Goal: Check status: Check status

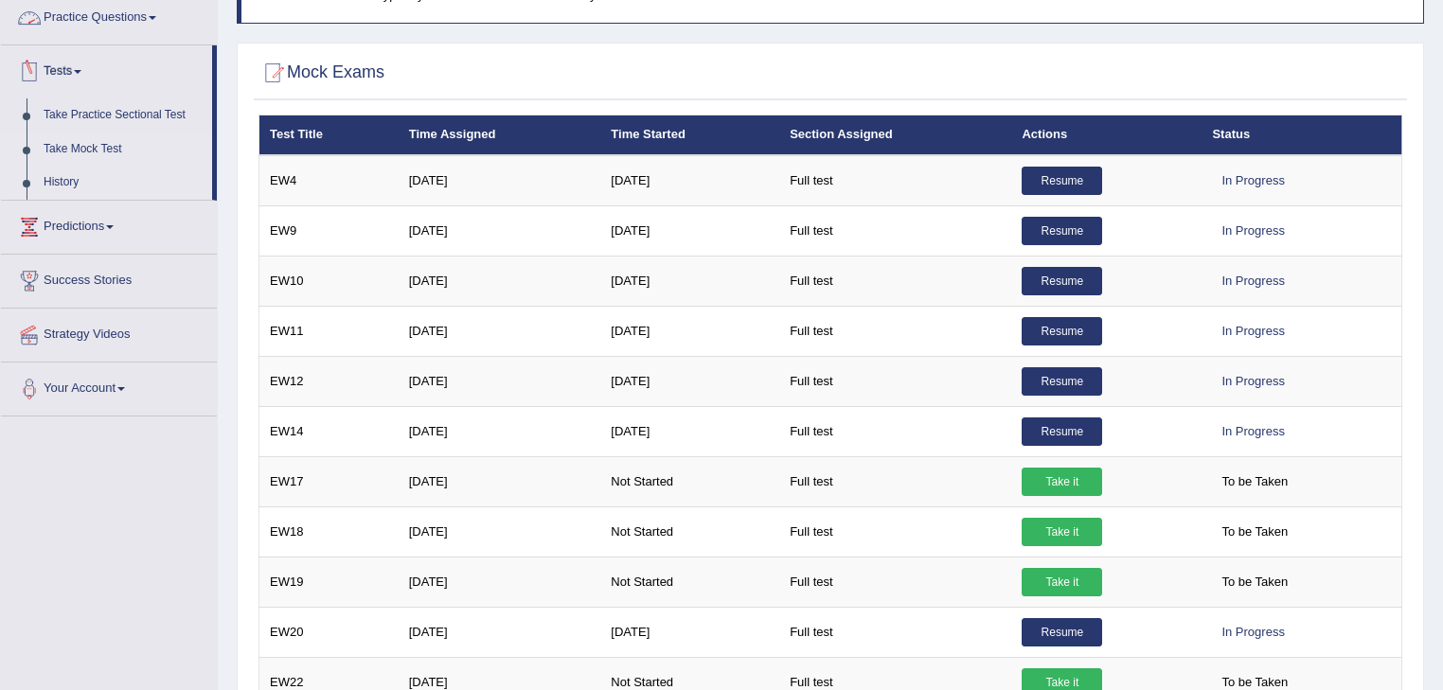
scroll to position [202, 0]
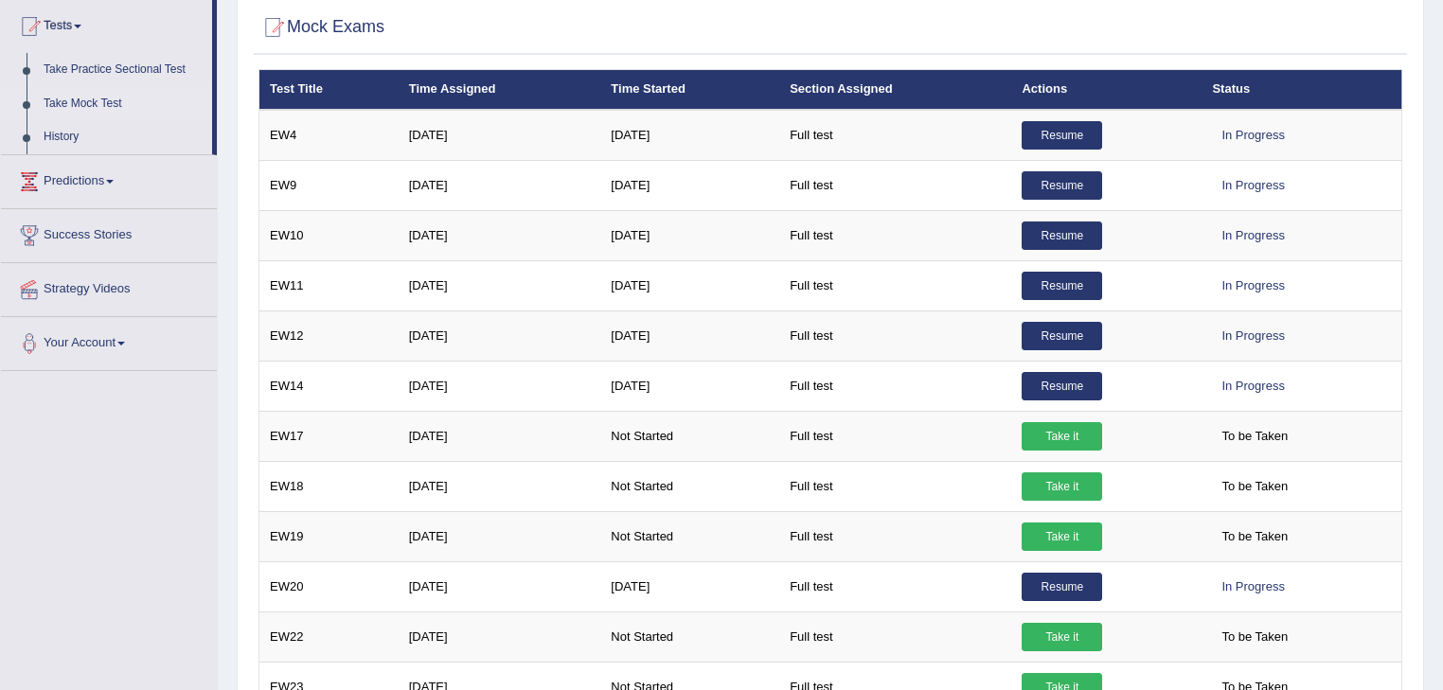
click at [61, 102] on link "Take Mock Test" at bounding box center [123, 104] width 177 height 34
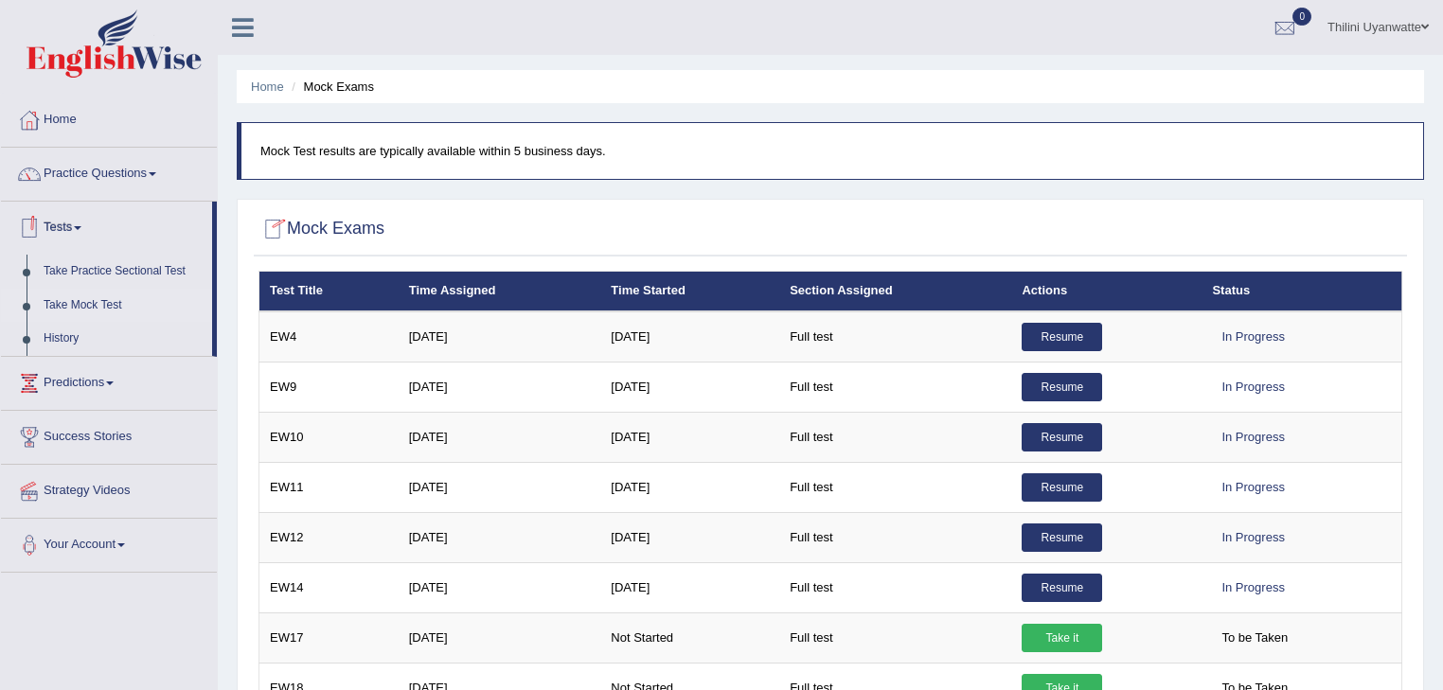
click at [68, 309] on link "Take Mock Test" at bounding box center [123, 306] width 177 height 34
click at [73, 311] on link "Take Mock Test" at bounding box center [123, 306] width 177 height 34
click at [61, 336] on link "History" at bounding box center [123, 339] width 177 height 34
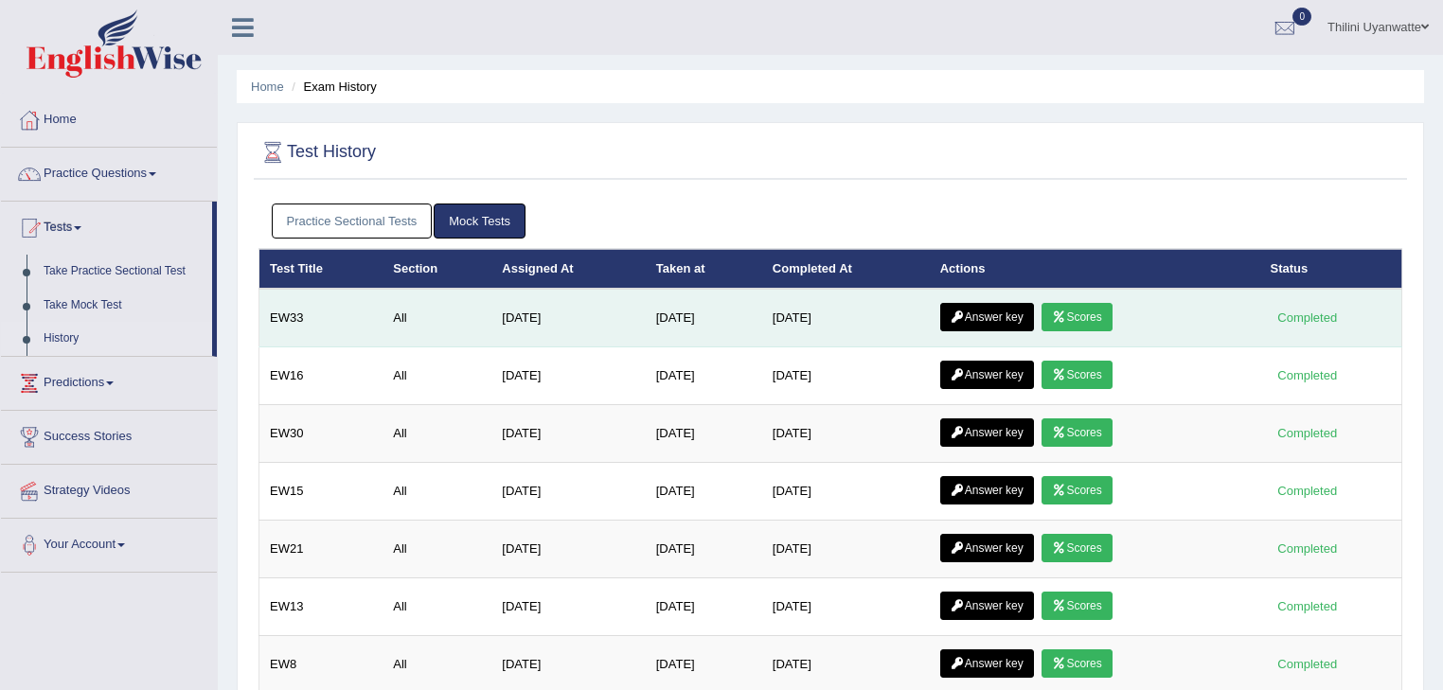
click at [1083, 314] on link "Scores" at bounding box center [1077, 317] width 70 height 28
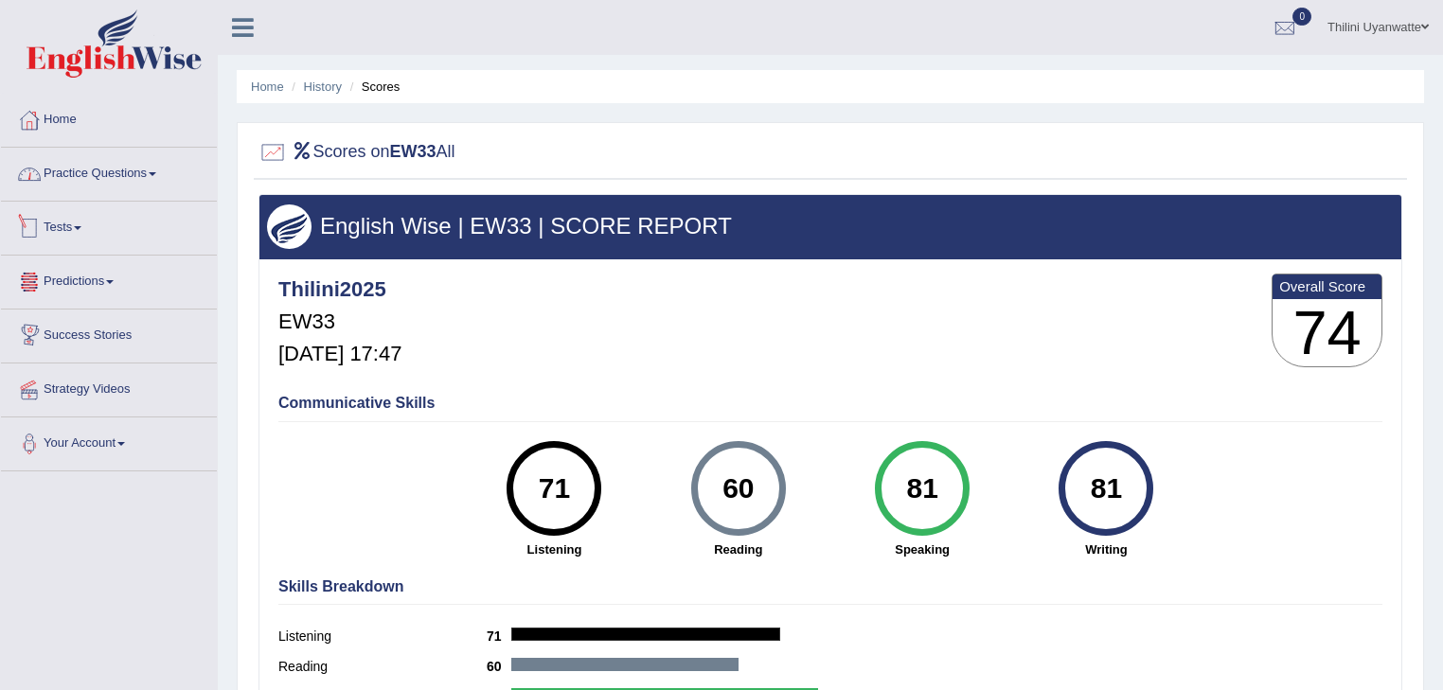
click at [89, 180] on link "Practice Questions" at bounding box center [109, 171] width 216 height 47
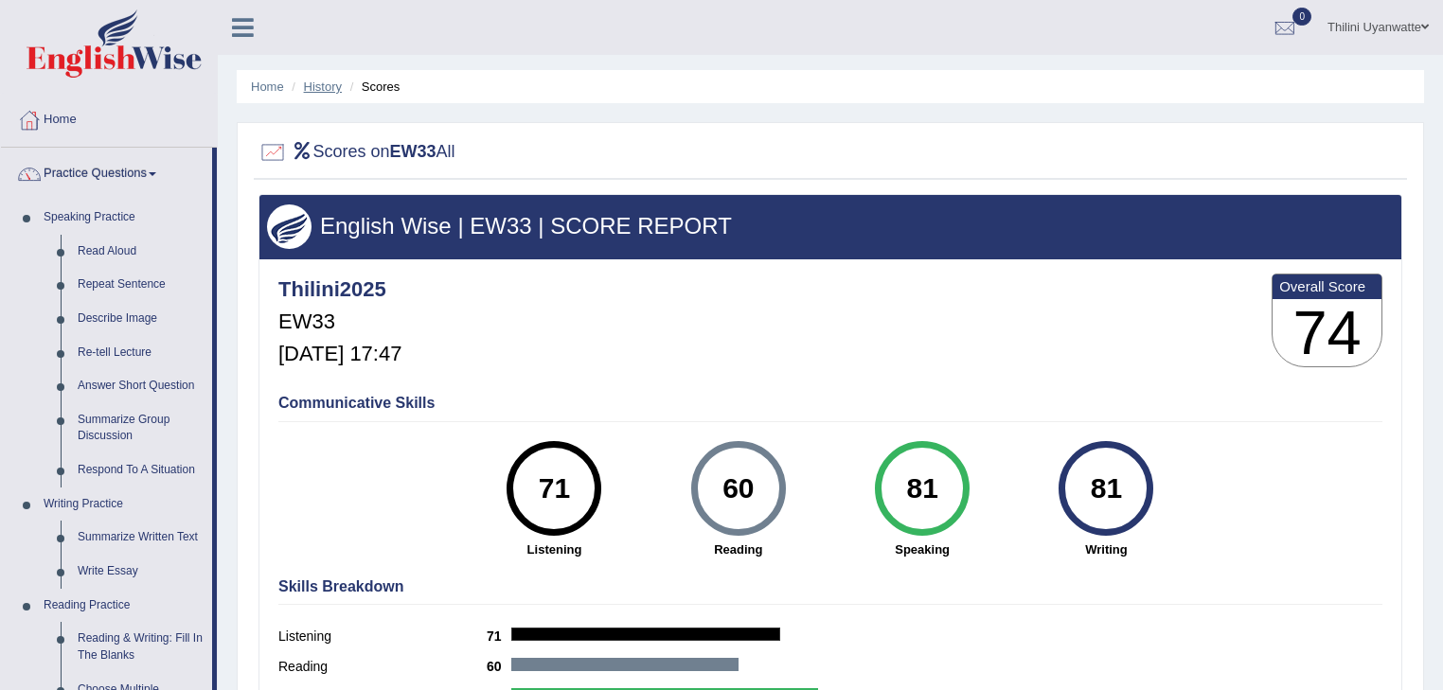
click at [310, 94] on link "History" at bounding box center [323, 87] width 38 height 14
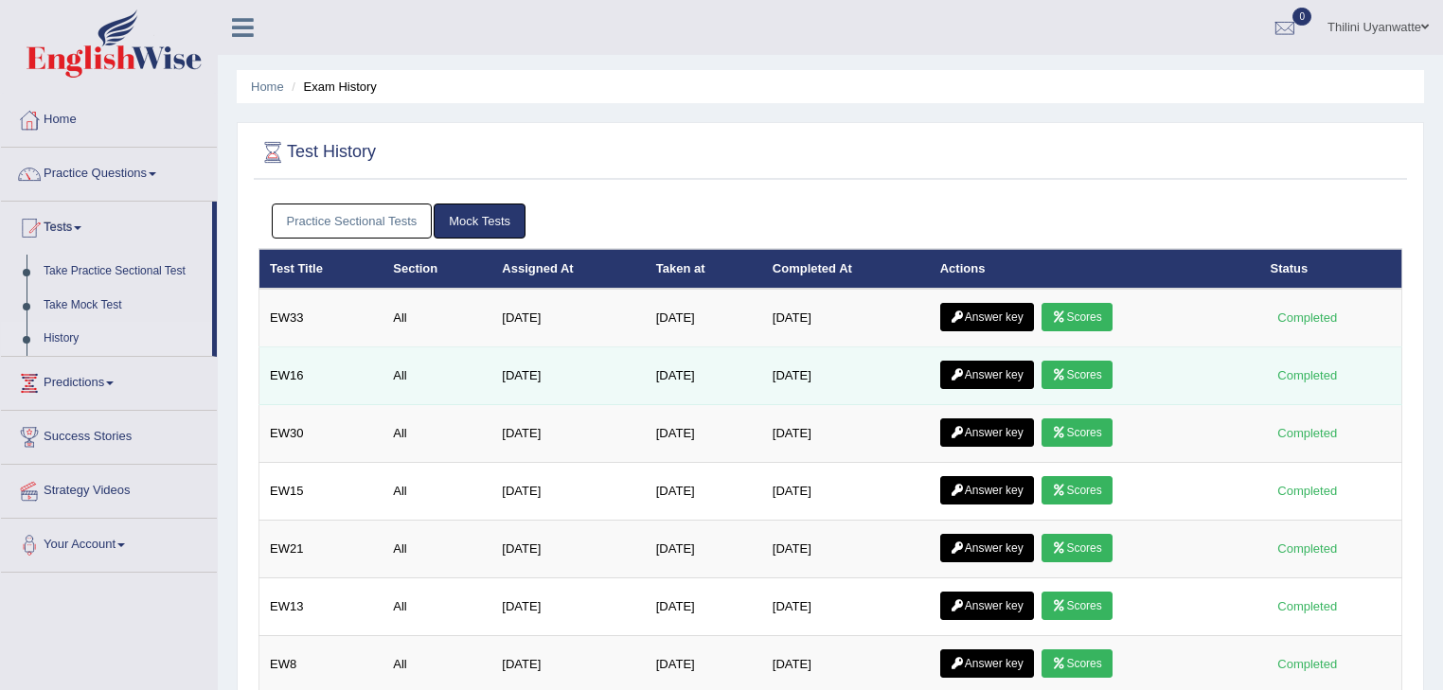
click at [1095, 366] on link "Scores" at bounding box center [1077, 375] width 70 height 28
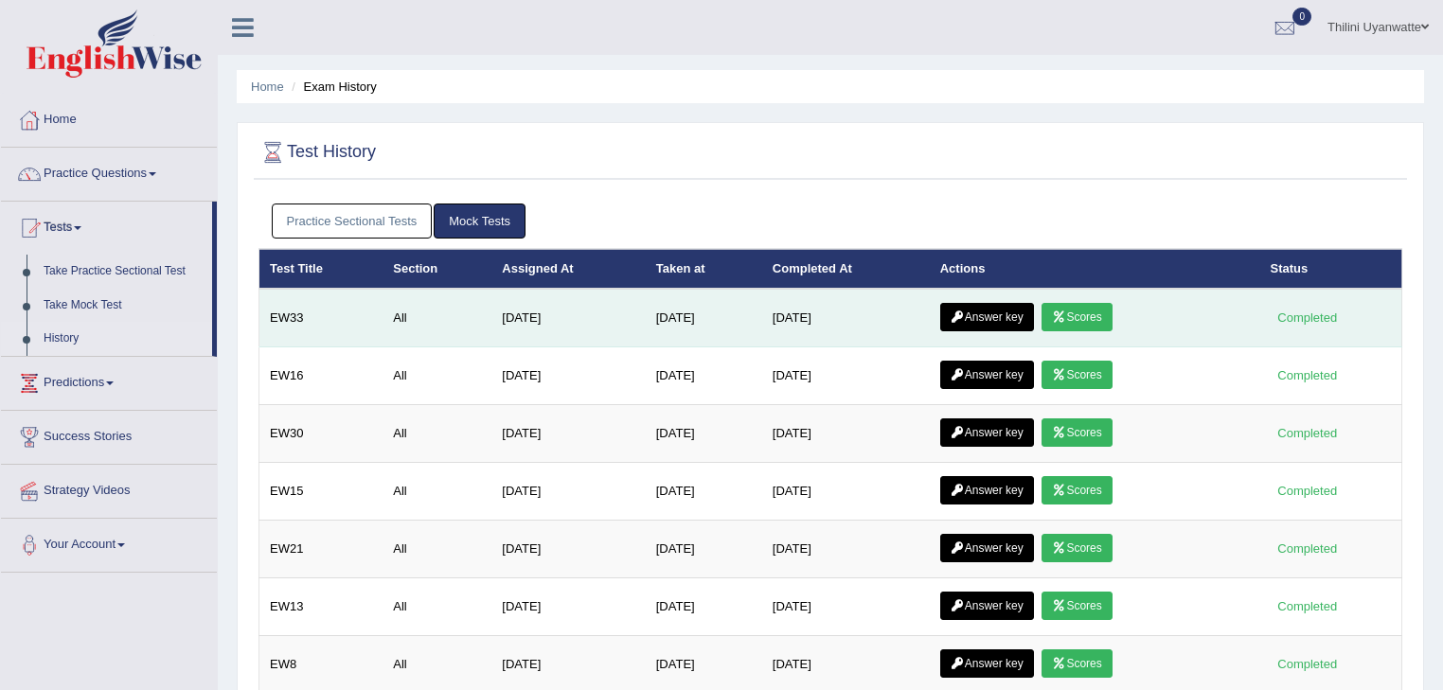
click at [1064, 312] on icon at bounding box center [1059, 317] width 14 height 11
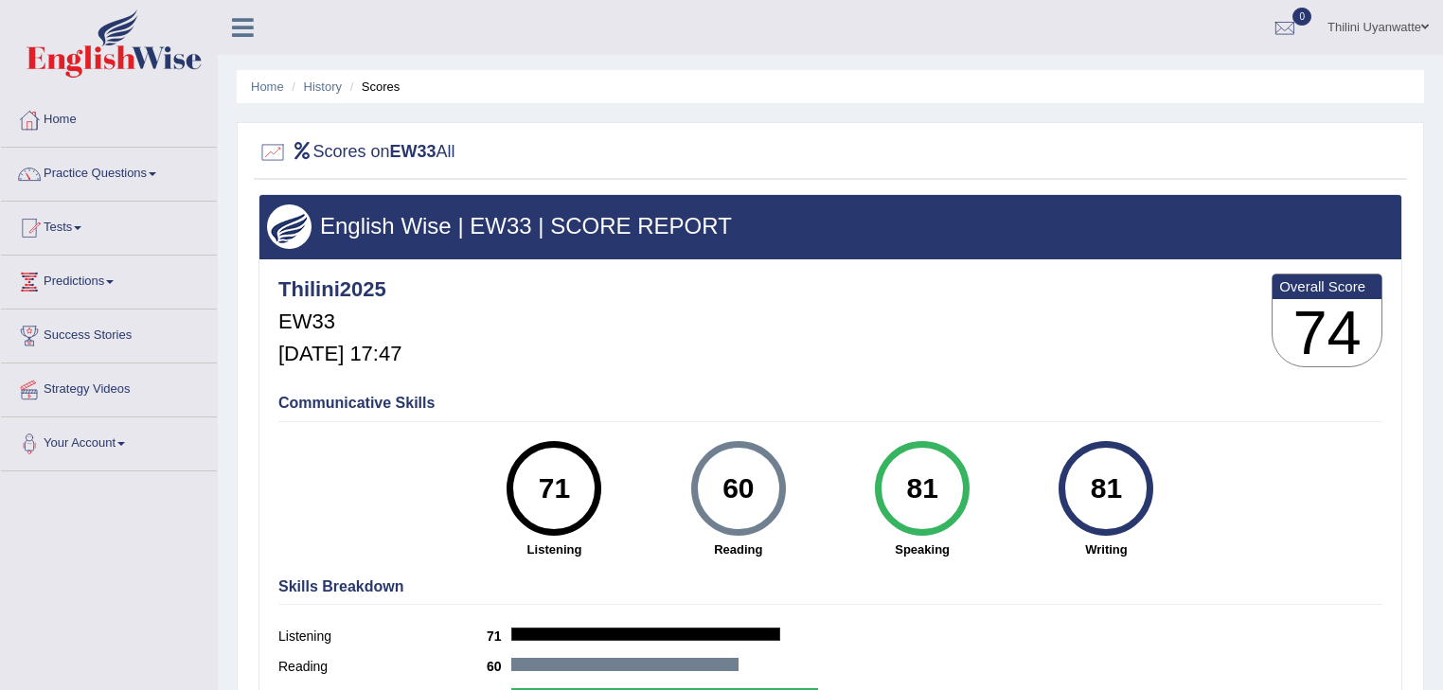
scroll to position [202, 0]
